Goal: Information Seeking & Learning: Learn about a topic

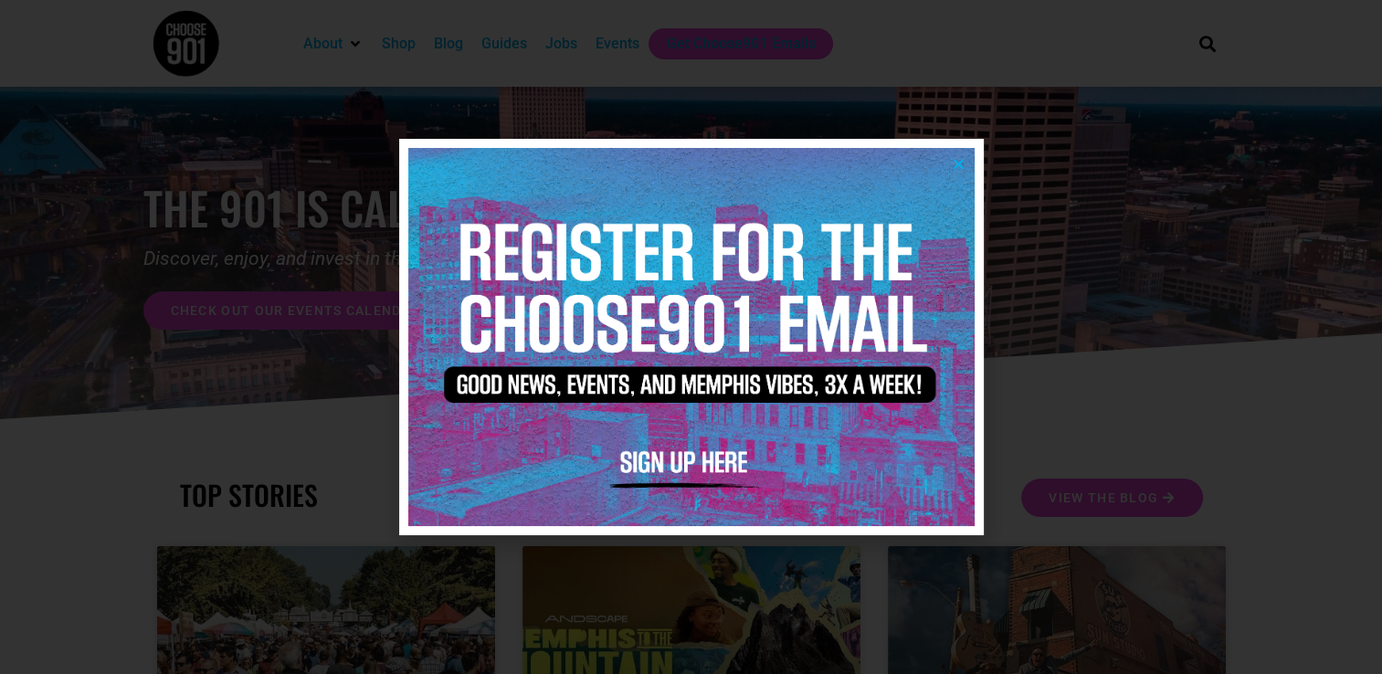
click at [954, 162] on icon "Close" at bounding box center [959, 164] width 14 height 14
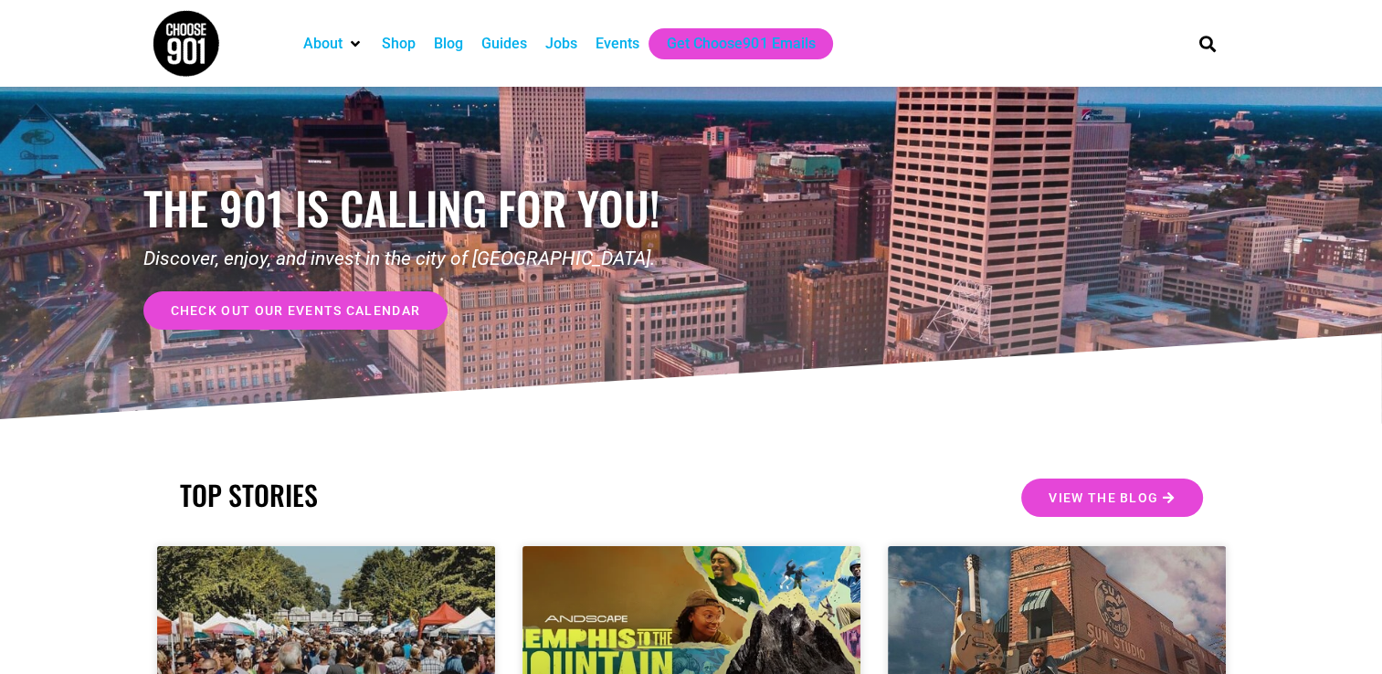
click at [508, 43] on div "Guides" at bounding box center [504, 44] width 46 height 22
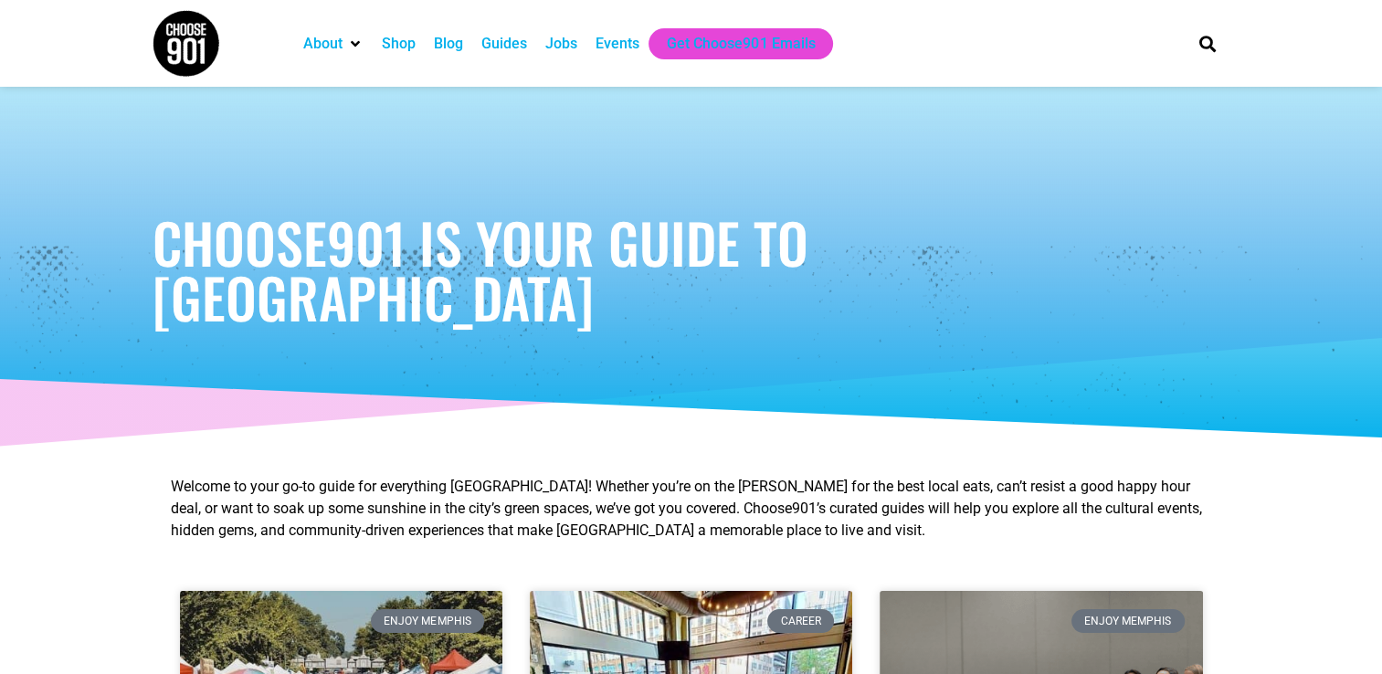
click at [394, 46] on div "Shop" at bounding box center [399, 44] width 34 height 22
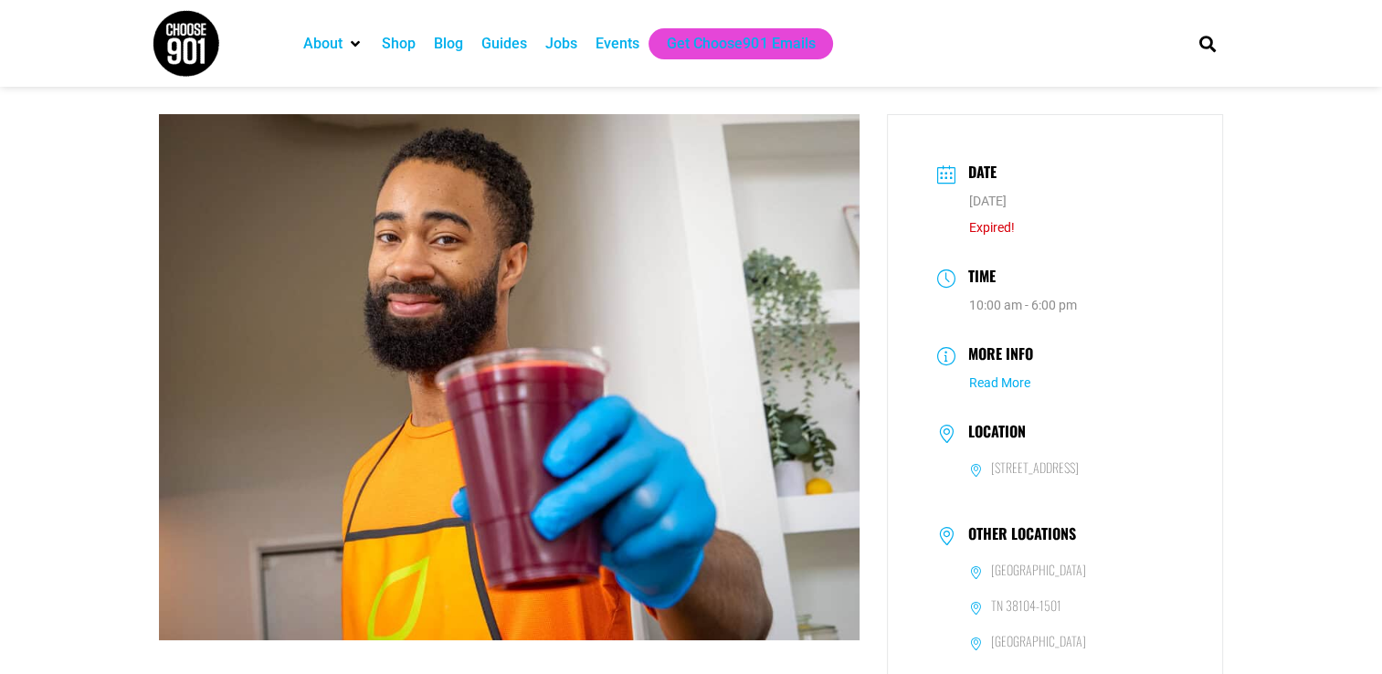
click at [1018, 381] on link "Read More" at bounding box center [999, 382] width 61 height 15
